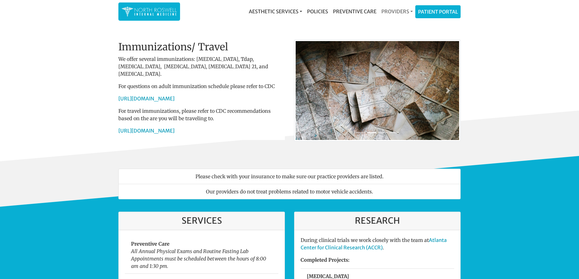
click at [392, 11] on link "Providers" at bounding box center [397, 11] width 36 height 12
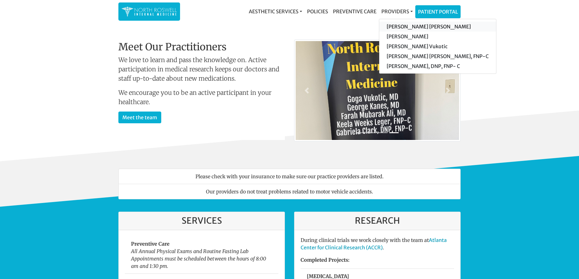
click at [411, 26] on link "[PERSON_NAME] [PERSON_NAME]" at bounding box center [437, 27] width 117 height 10
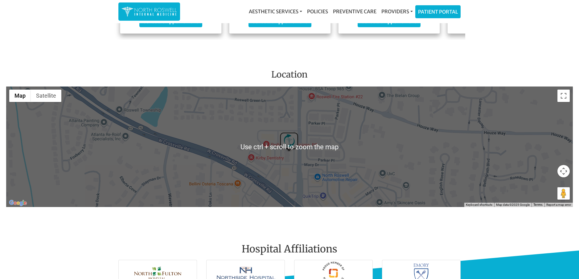
scroll to position [679, 0]
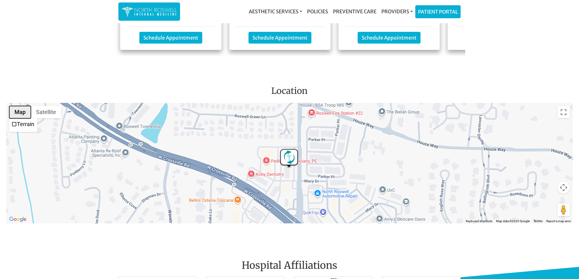
click at [21, 108] on button "Map" at bounding box center [20, 112] width 22 height 12
click at [563, 109] on button "Toggle fullscreen view" at bounding box center [564, 112] width 12 height 12
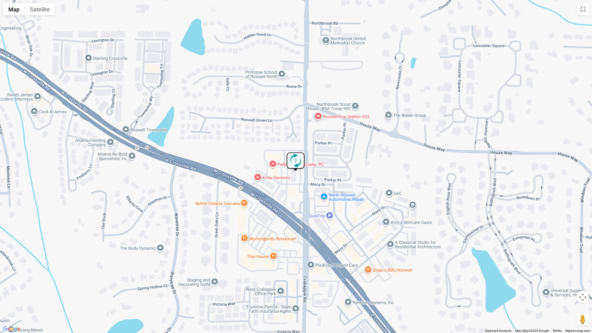
click at [294, 158] on img "North Roswell Internal Medicine" at bounding box center [296, 162] width 20 height 20
click at [319, 132] on button "Close" at bounding box center [317, 136] width 15 height 15
click at [579, 7] on button "Toggle fullscreen view" at bounding box center [583, 9] width 12 height 12
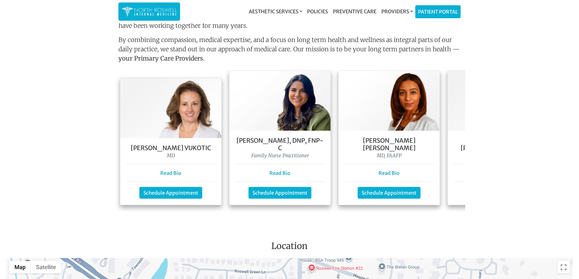
scroll to position [524, 0]
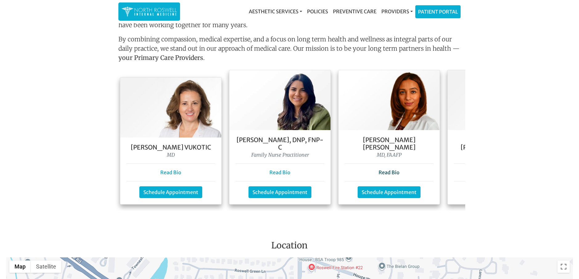
click at [390, 169] on link "Read Bio" at bounding box center [389, 172] width 21 height 6
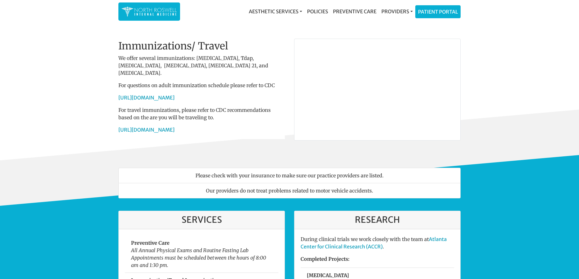
scroll to position [0, 0]
